Goal: Task Accomplishment & Management: Complete application form

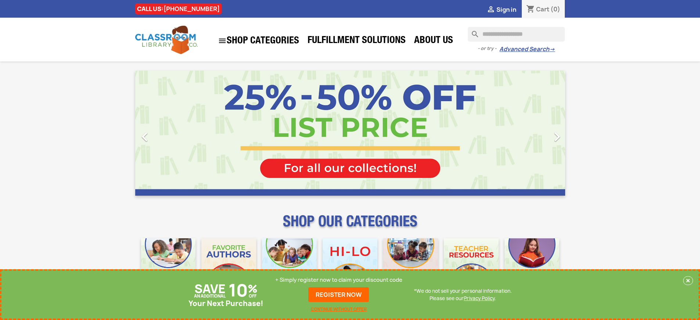
click at [339, 280] on p "+ Simply register now to claim your discount code" at bounding box center [338, 279] width 127 height 7
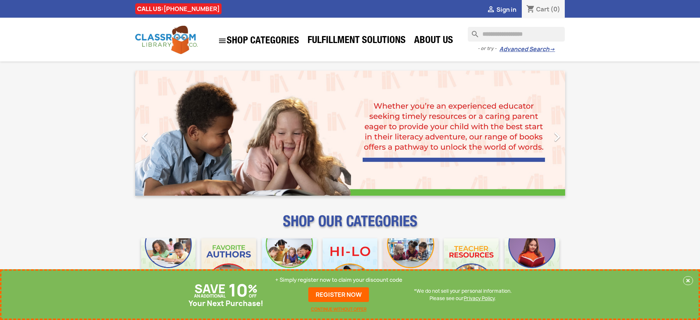
click at [339, 280] on p "+ Simply register now to claim your discount code" at bounding box center [338, 279] width 127 height 7
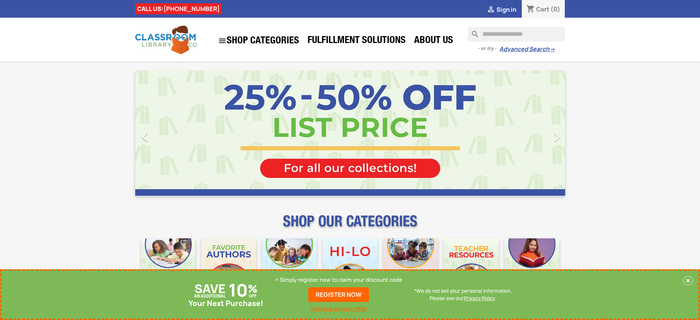
click at [339, 280] on p "+ Simply register now to claim your discount code" at bounding box center [338, 279] width 127 height 7
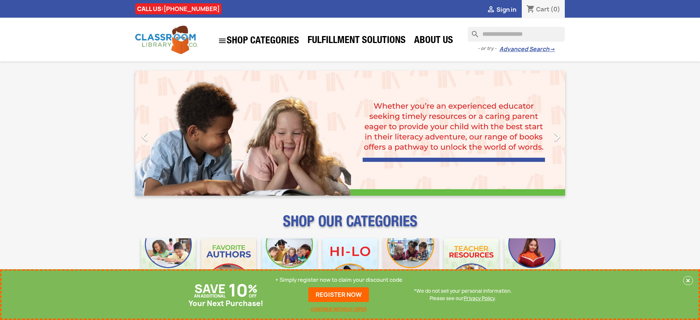
click at [339, 280] on p "+ Simply register now to claim your discount code" at bounding box center [338, 279] width 127 height 7
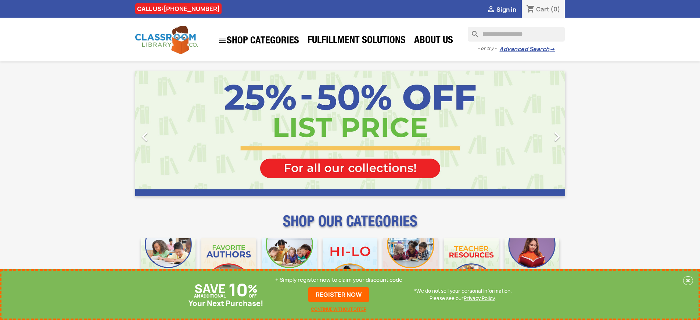
click at [339, 280] on p "+ Simply register now to claim your discount code" at bounding box center [338, 279] width 127 height 7
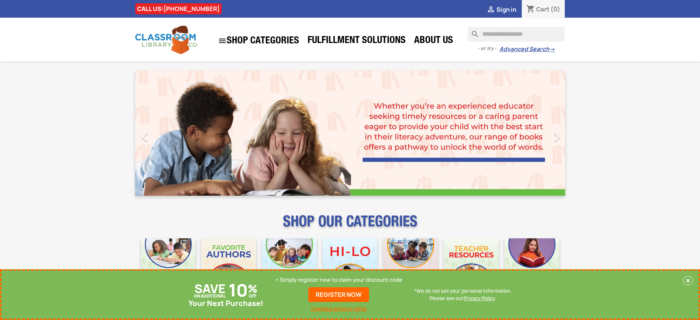
click at [339, 280] on p "+ Simply register now to claim your discount code" at bounding box center [338, 279] width 127 height 7
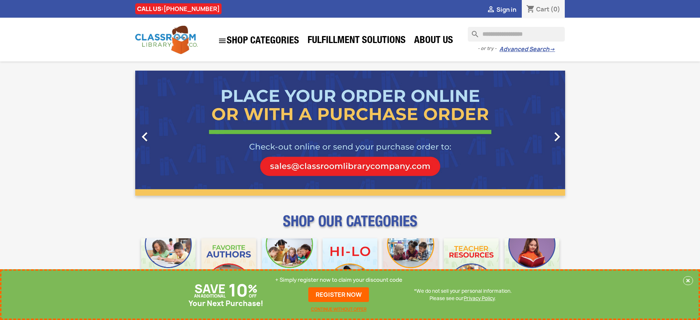
click at [339, 280] on p "+ Simply register now to claim your discount code" at bounding box center [338, 279] width 127 height 7
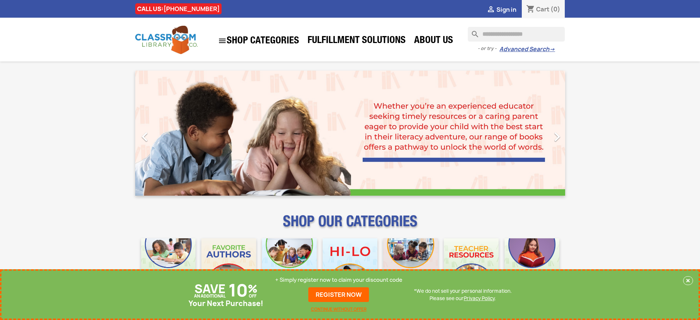
click at [339, 280] on p "+ Simply register now to claim your discount code" at bounding box center [338, 279] width 127 height 7
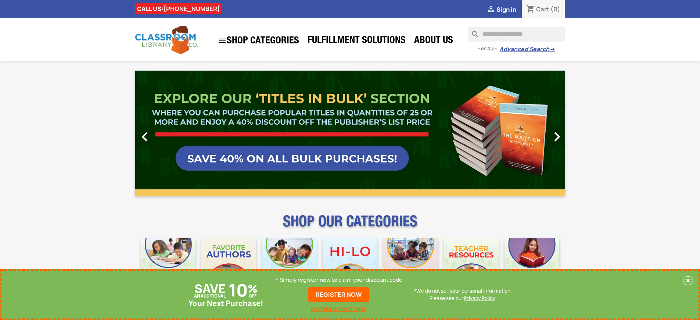
click at [339, 280] on p "+ Simply register now to claim your discount code" at bounding box center [338, 279] width 127 height 7
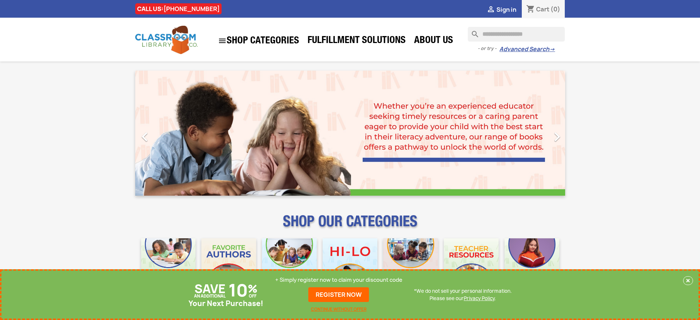
click at [339, 280] on p "+ Simply register now to claim your discount code" at bounding box center [338, 279] width 127 height 7
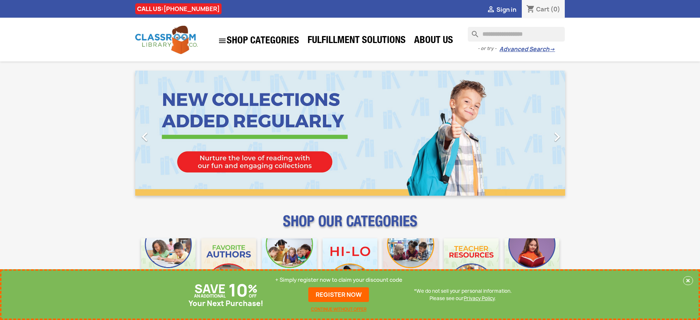
click at [339, 280] on p "+ Simply register now to claim your discount code" at bounding box center [338, 279] width 127 height 7
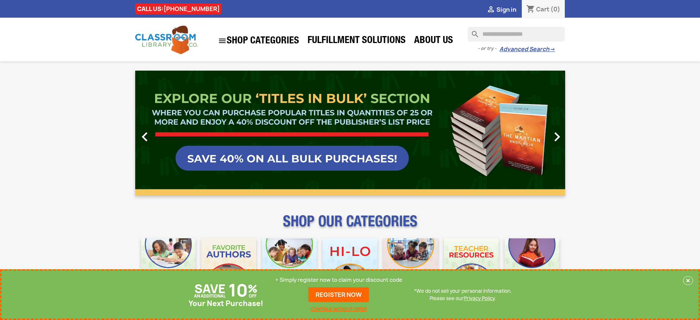
click at [339, 280] on p "+ Simply register now to claim your discount code" at bounding box center [338, 279] width 127 height 7
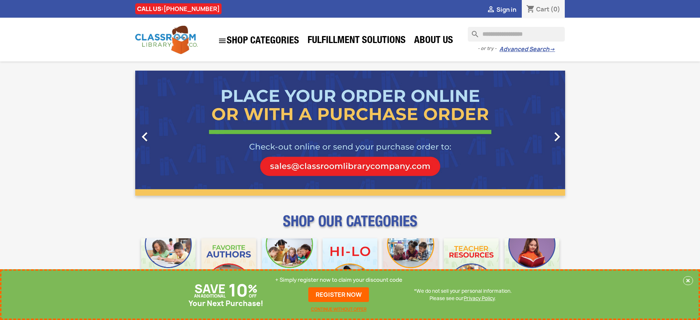
click at [339, 280] on p "+ Simply register now to claim your discount code" at bounding box center [338, 279] width 127 height 7
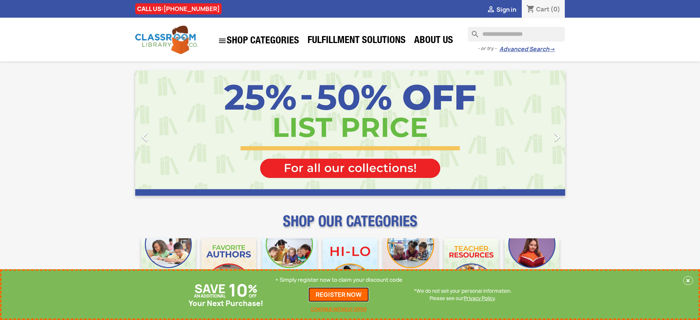
click at [339, 294] on link "REGISTER NOW" at bounding box center [338, 294] width 61 height 15
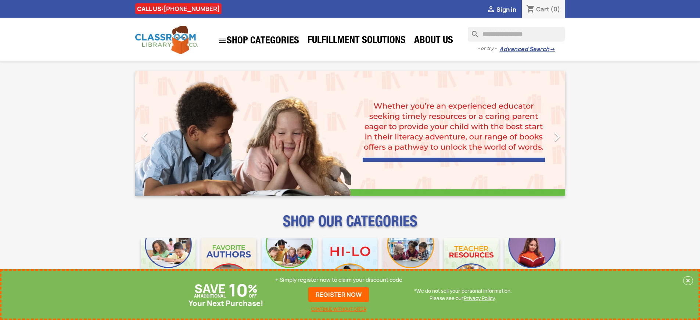
click at [339, 280] on p "+ Simply register now to claim your discount code" at bounding box center [338, 279] width 127 height 7
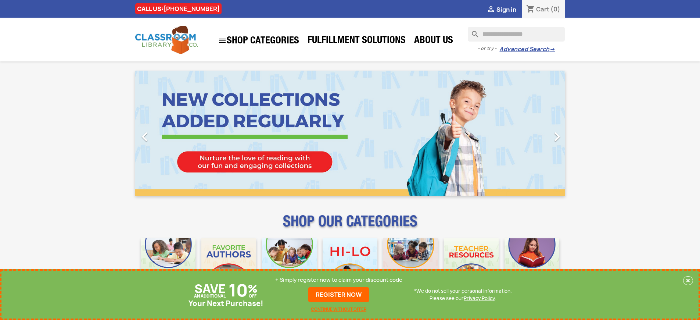
click at [339, 280] on p "+ Simply register now to claim your discount code" at bounding box center [338, 279] width 127 height 7
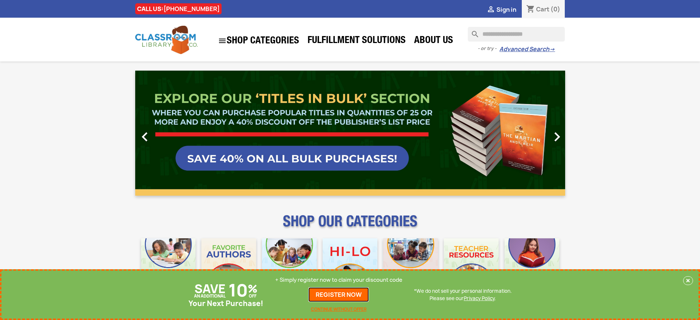
click at [339, 294] on link "REGISTER NOW" at bounding box center [338, 294] width 61 height 15
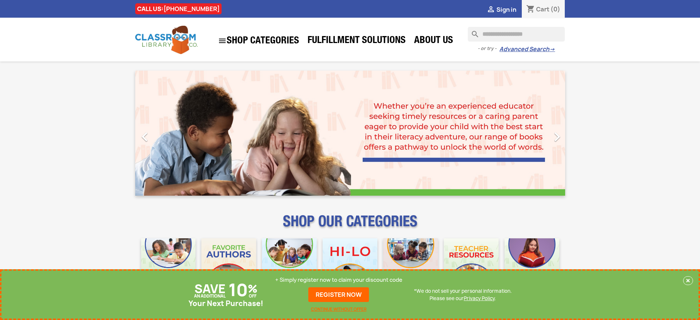
click at [339, 280] on p "+ Simply register now to claim your discount code" at bounding box center [338, 279] width 127 height 7
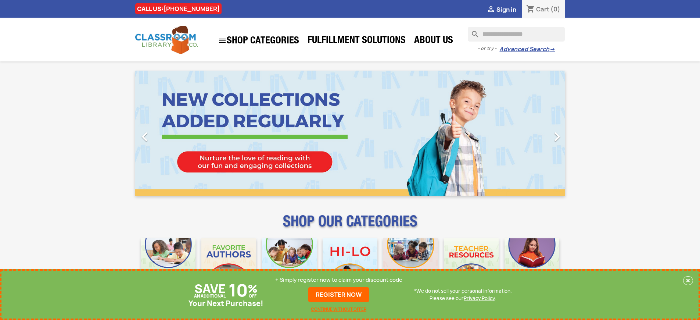
click at [339, 280] on p "+ Simply register now to claim your discount code" at bounding box center [338, 279] width 127 height 7
click at [339, 294] on link "REGISTER NOW" at bounding box center [338, 294] width 61 height 15
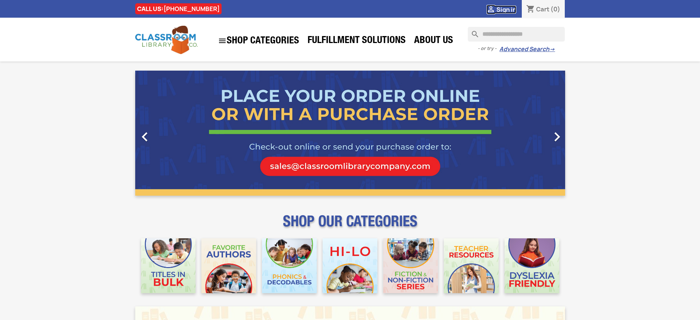
click at [506, 9] on span "Sign in" at bounding box center [506, 10] width 20 height 8
